Goal: Information Seeking & Learning: Learn about a topic

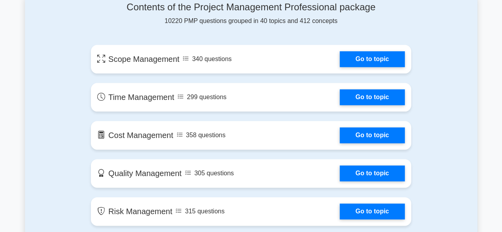
scroll to position [441, 0]
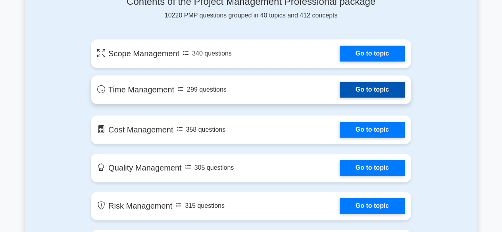
click at [398, 92] on link "Go to topic" at bounding box center [372, 90] width 65 height 16
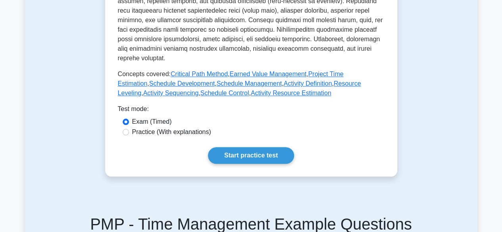
scroll to position [369, 0]
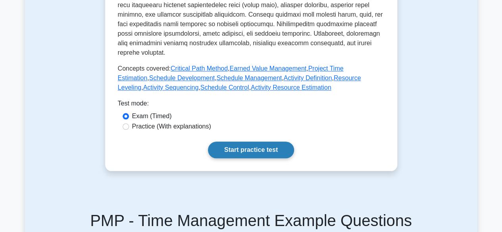
click at [266, 142] on link "Start practice test" at bounding box center [251, 150] width 86 height 17
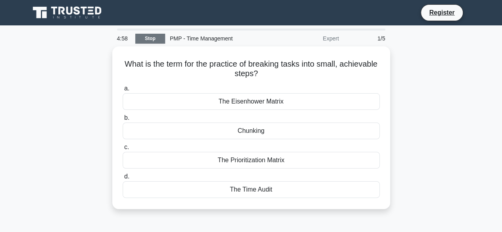
click at [148, 40] on link "Stop" at bounding box center [150, 39] width 30 height 10
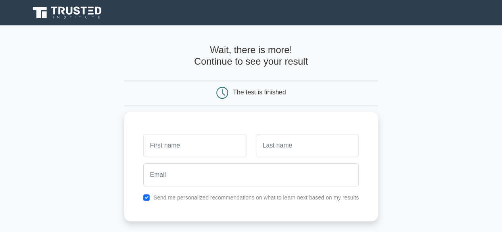
click at [441, 122] on main "Wait, there is more! Continue to see your result The test is finished and the" at bounding box center [251, 168] width 502 height 286
click at [272, 87] on div "The test is finished" at bounding box center [251, 93] width 169 height 12
click at [274, 94] on div "The test is finished" at bounding box center [259, 92] width 53 height 7
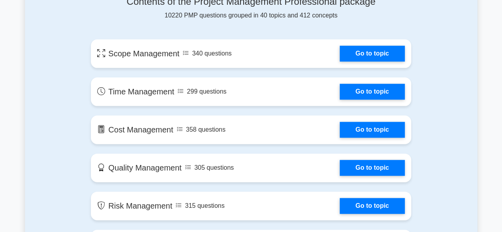
scroll to position [442, 0]
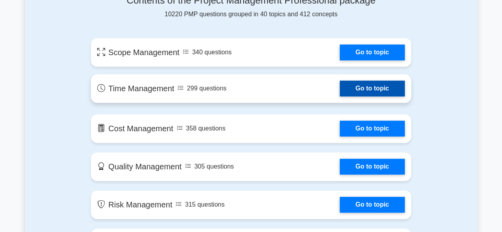
click at [391, 87] on link "Go to topic" at bounding box center [372, 89] width 65 height 16
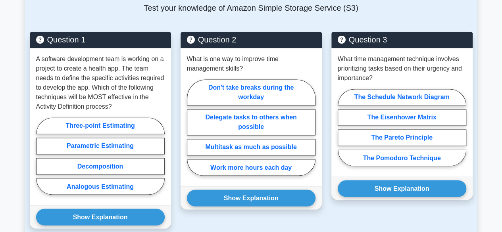
scroll to position [597, 0]
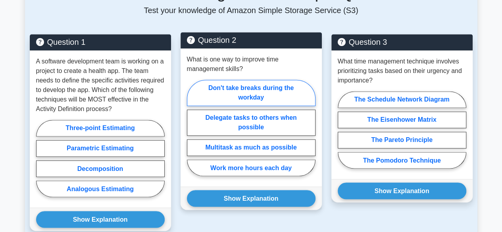
click at [293, 83] on label "Don't take breaks during the workday" at bounding box center [251, 93] width 129 height 26
click at [192, 128] on input "Don't take breaks during the workday" at bounding box center [189, 130] width 5 height 5
radio input "true"
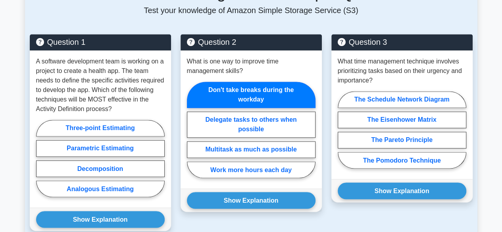
click at [351, 208] on div "Question 3 What time management technique involves prioritizing tasks based on …" at bounding box center [402, 137] width 151 height 206
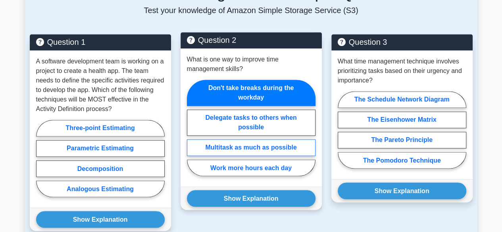
click at [300, 143] on label "Multitask as much as possible" at bounding box center [251, 147] width 129 height 17
click at [192, 133] on input "Multitask as much as possible" at bounding box center [189, 130] width 5 height 5
radio input "true"
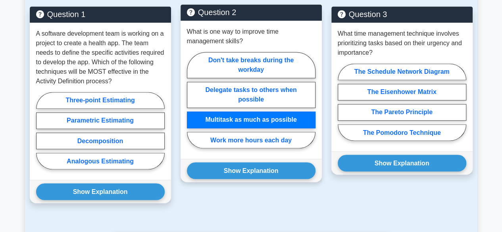
scroll to position [626, 0]
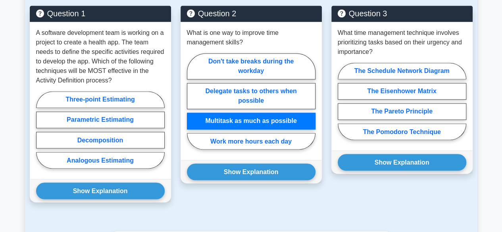
click at [295, 189] on div "Question 2 What is one way to improve time management skills? Don't take breaks…" at bounding box center [251, 109] width 151 height 206
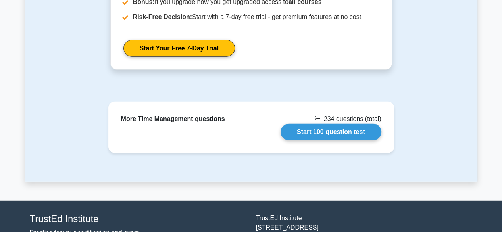
scroll to position [1027, 0]
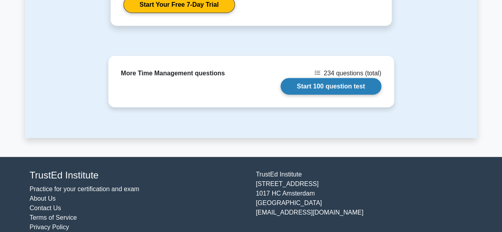
click at [348, 78] on link "Start 100 question test" at bounding box center [331, 86] width 101 height 17
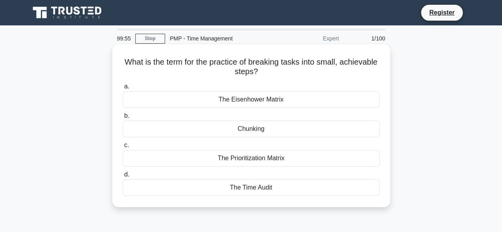
click at [286, 134] on div "Chunking" at bounding box center [251, 129] width 257 height 17
click at [123, 119] on input "b. Chunking" at bounding box center [123, 116] width 0 height 5
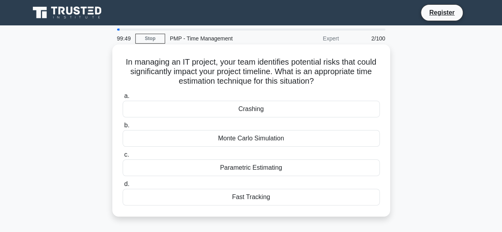
click at [329, 48] on div "In managing an IT project, your team identifies potential risks that could sign…" at bounding box center [251, 130] width 278 height 172
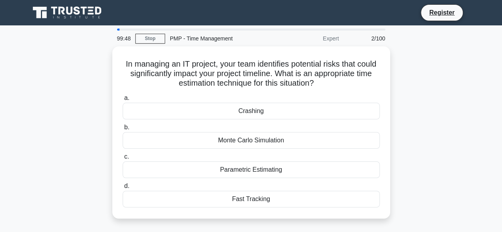
click at [335, 37] on div "Expert" at bounding box center [308, 39] width 69 height 16
click at [152, 35] on link "Stop" at bounding box center [150, 39] width 30 height 10
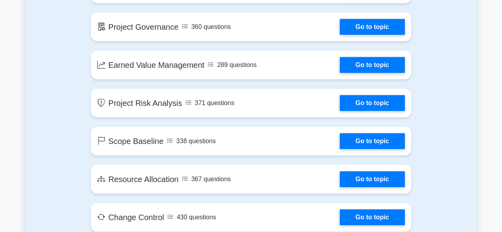
scroll to position [1116, 0]
